Goal: Find specific page/section: Find specific page/section

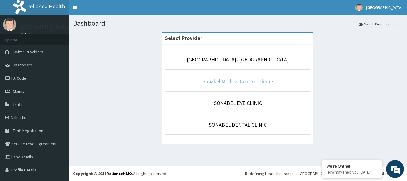
click at [223, 79] on link "Sonabel Medical Centre - Eleme" at bounding box center [237, 81] width 70 height 7
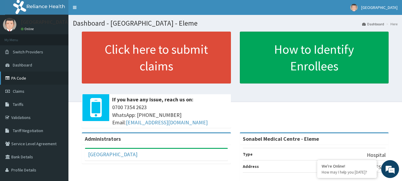
click at [20, 78] on link "PA Code" at bounding box center [34, 77] width 68 height 13
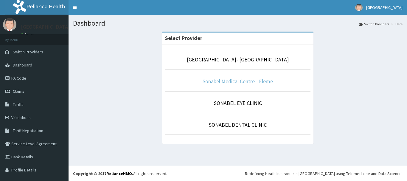
click at [223, 81] on link "Sonabel Medical Centre - Eleme" at bounding box center [237, 81] width 70 height 7
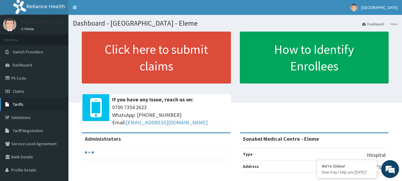
click at [27, 101] on link "Tariffs" at bounding box center [34, 104] width 68 height 13
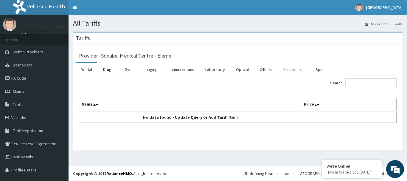
click at [290, 68] on link "Procedures" at bounding box center [293, 69] width 31 height 13
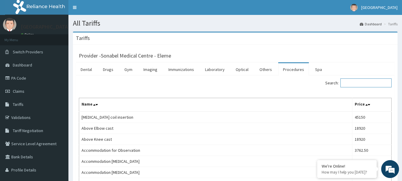
click at [354, 82] on input "Search:" at bounding box center [365, 82] width 51 height 9
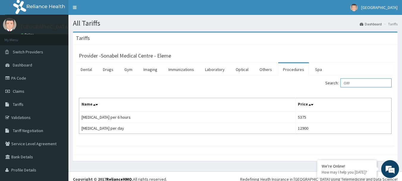
type input "OXY"
